Goal: Navigation & Orientation: Find specific page/section

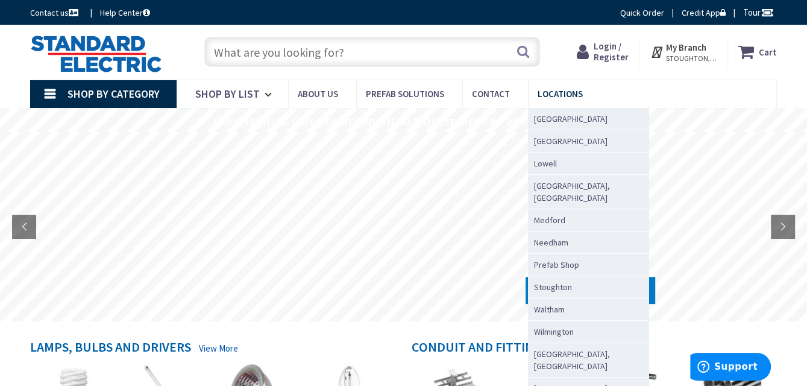
click at [549, 98] on span "Locations" at bounding box center [560, 93] width 45 height 11
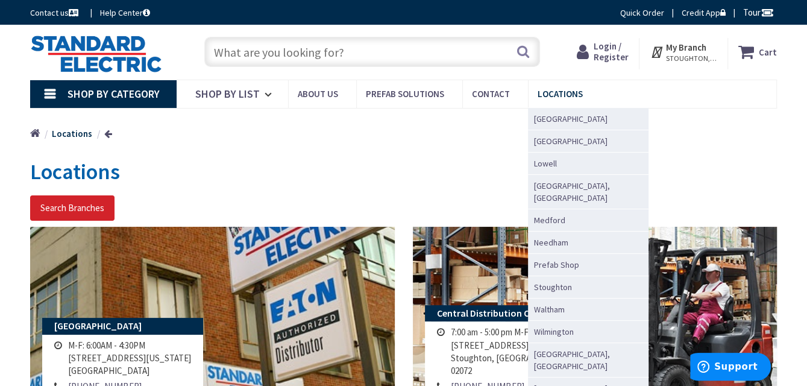
click at [551, 96] on span "Locations" at bounding box center [560, 93] width 45 height 11
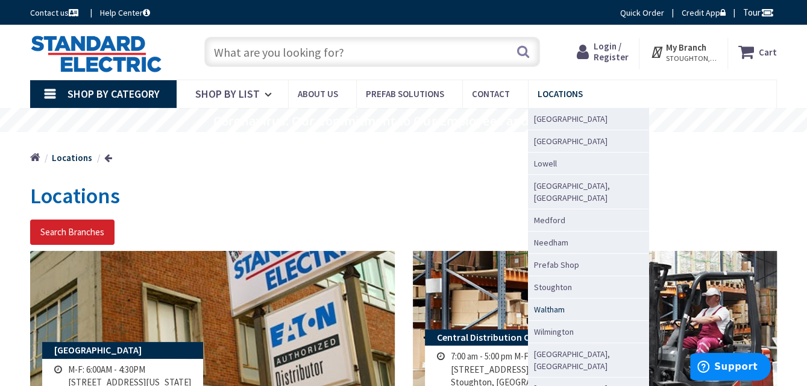
click at [544, 303] on span "Waltham" at bounding box center [549, 309] width 31 height 12
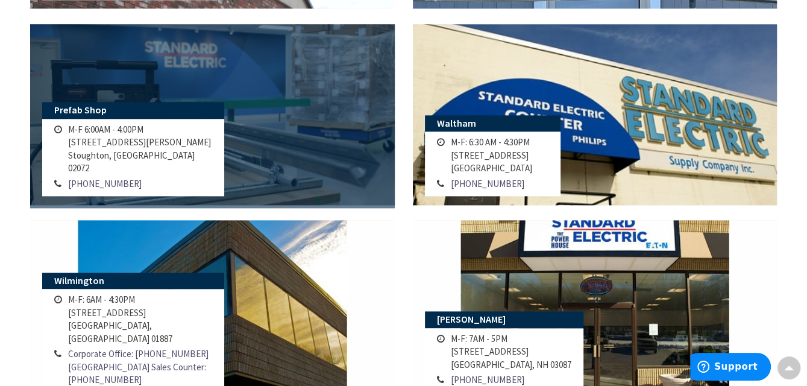
scroll to position [1020, 0]
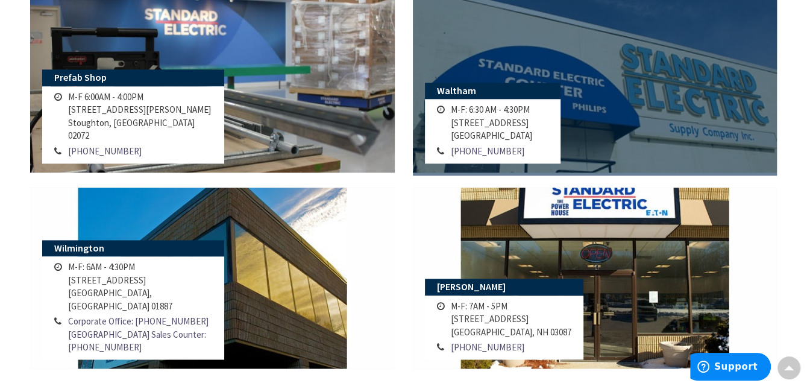
click at [667, 77] on link at bounding box center [595, 82] width 365 height 181
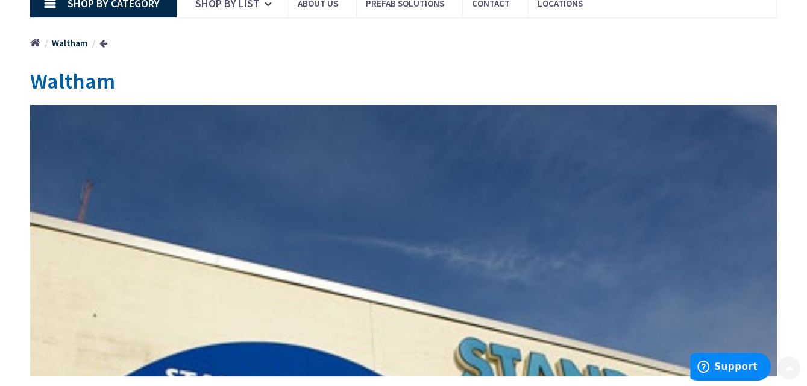
scroll to position [241, 0]
